Goal: Task Accomplishment & Management: Manage account settings

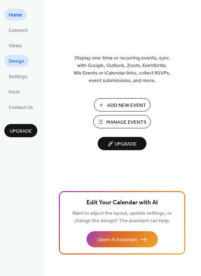
click at [16, 58] on span "Design" at bounding box center [17, 62] width 16 height 8
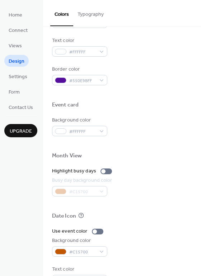
scroll to position [307, 0]
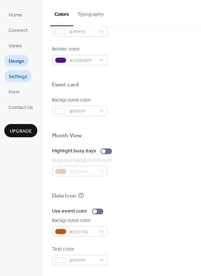
click at [20, 77] on span "Settings" at bounding box center [18, 77] width 19 height 8
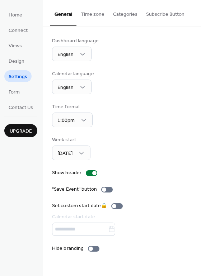
click at [135, 12] on button "Categories" at bounding box center [125, 12] width 33 height 25
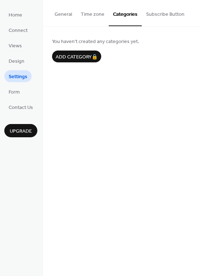
click at [164, 13] on button "Subscribe Button" at bounding box center [165, 12] width 47 height 25
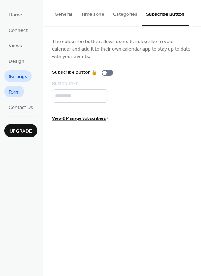
click at [20, 94] on span "Form" at bounding box center [14, 93] width 11 height 8
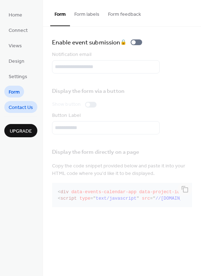
click at [20, 108] on span "Contact Us" at bounding box center [21, 108] width 24 height 8
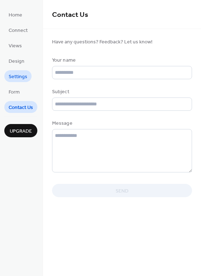
click at [21, 76] on span "Settings" at bounding box center [18, 77] width 19 height 8
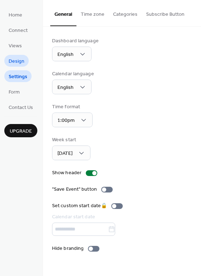
click at [21, 65] on span "Design" at bounding box center [17, 62] width 16 height 8
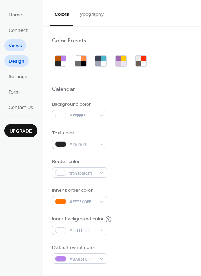
click at [18, 48] on span "Views" at bounding box center [15, 46] width 13 height 8
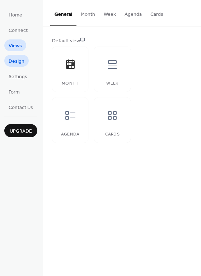
click at [22, 59] on span "Design" at bounding box center [17, 62] width 16 height 8
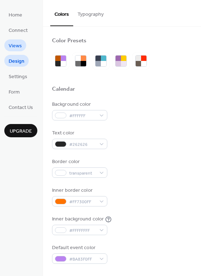
click at [12, 48] on span "Views" at bounding box center [15, 46] width 13 height 8
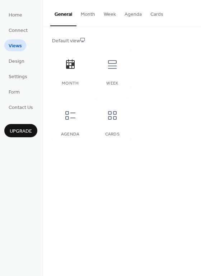
click at [81, 13] on button "Month" at bounding box center [87, 12] width 23 height 25
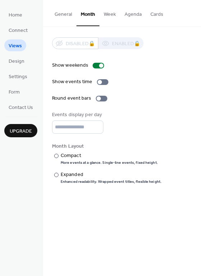
click at [108, 14] on button "Week" at bounding box center [109, 12] width 21 height 25
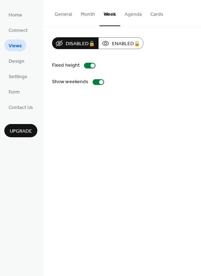
click at [124, 13] on button "Agenda" at bounding box center [133, 12] width 26 height 25
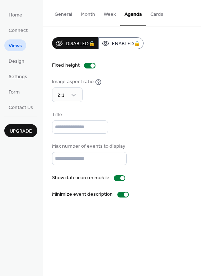
click at [71, 14] on button "General" at bounding box center [63, 12] width 26 height 25
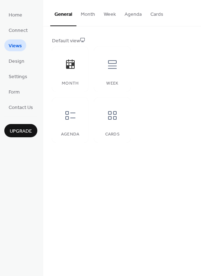
click at [84, 14] on button "Month" at bounding box center [87, 12] width 23 height 25
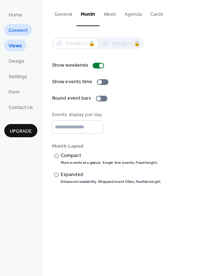
click at [19, 27] on span "Connect" at bounding box center [18, 31] width 19 height 8
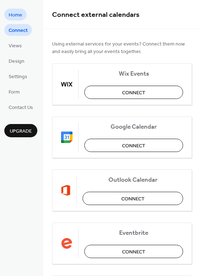
click at [17, 17] on span "Home" at bounding box center [16, 15] width 14 height 8
